Goal: Task Accomplishment & Management: Complete application form

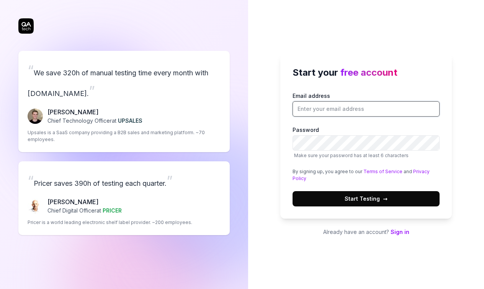
click at [319, 108] on input "Email address" at bounding box center [366, 108] width 147 height 15
type input "meghnaa.anand@gmail.com"
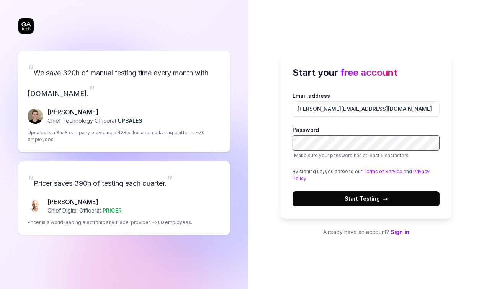
click at [293, 191] on button "Start Testing →" at bounding box center [366, 198] width 147 height 15
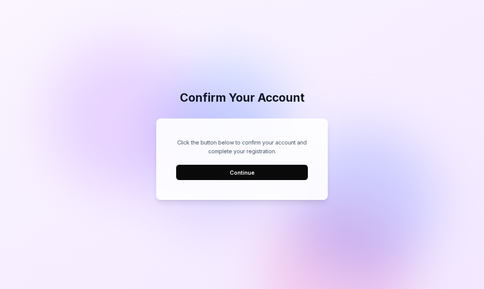
click at [251, 178] on button "Continue" at bounding box center [242, 172] width 132 height 15
